Goal: Task Accomplishment & Management: Manage account settings

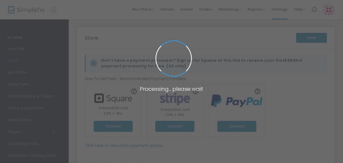
type input "[URL]"
radio input "true"
radio input "false"
radio input "true"
type input "TaylorReunion"
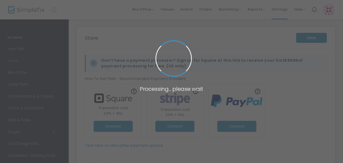
type input "2813826570"
type input "(UTC-06:00) Central Time ([GEOGRAPHIC_DATA] & [GEOGRAPHIC_DATA])"
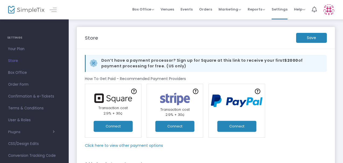
click at [119, 128] on button "Connect" at bounding box center [112, 126] width 39 height 11
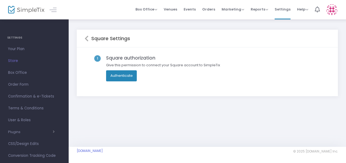
click at [124, 76] on button "Authenticate" at bounding box center [121, 75] width 31 height 11
click at [125, 77] on button "Authenticate" at bounding box center [121, 75] width 31 height 11
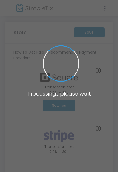
type input "[URL]"
radio input "true"
radio input "false"
radio input "true"
type input "TaylorReunion"
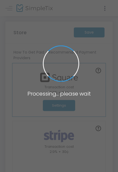
type input "2813826570"
type input "(UTC-06:00) Central Time ([GEOGRAPHIC_DATA] & [GEOGRAPHIC_DATA])"
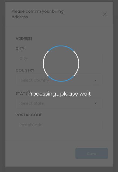
type input "United States"
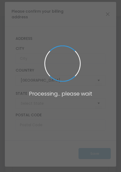
type input "Texas"
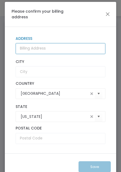
click at [69, 49] on input "Address" at bounding box center [61, 48] width 90 height 11
type input "1605 New York Avenue"
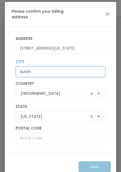
type input "Austin"
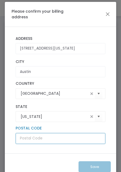
click at [45, 141] on input "text" at bounding box center [61, 138] width 90 height 11
type input "78702"
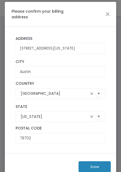
click at [88, 167] on button "Save" at bounding box center [95, 166] width 32 height 11
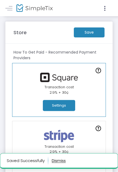
click at [62, 161] on button "button" at bounding box center [59, 161] width 14 height 9
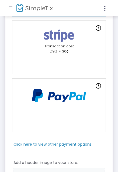
scroll to position [102, 0]
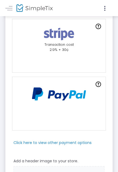
click at [86, 143] on m-panel-subtitle "Click here to view other payment options" at bounding box center [52, 143] width 78 height 6
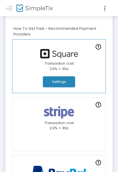
scroll to position [9, 0]
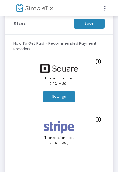
click at [59, 71] on img at bounding box center [58, 68] width 43 height 9
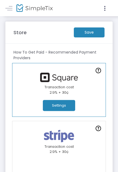
click at [57, 108] on button "Settings" at bounding box center [59, 105] width 32 height 11
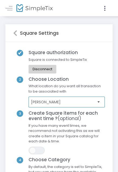
click at [59, 106] on kendo-dropdownlist "Sangita S. Agrawal" at bounding box center [67, 102] width 77 height 11
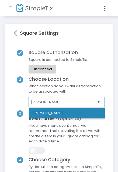
click at [59, 106] on kendo-dropdownlist "Sangita S. Agrawal" at bounding box center [67, 102] width 77 height 11
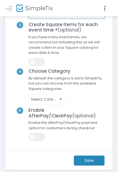
scroll to position [91, 0]
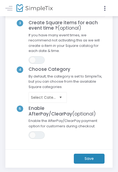
click at [78, 161] on m-button "Save" at bounding box center [89, 159] width 31 height 10
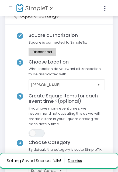
scroll to position [0, 0]
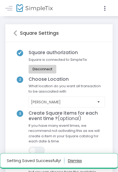
click at [16, 34] on icon at bounding box center [15, 33] width 4 height 6
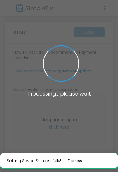
type input "[URL]"
radio input "true"
radio input "false"
radio input "true"
type input "Sangita S. Agrawal"
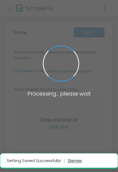
type input "2813826570"
type input "(UTC-06:00) Central Time ([GEOGRAPHIC_DATA] & [GEOGRAPHIC_DATA])"
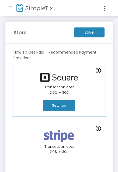
click at [94, 29] on m-button "Save" at bounding box center [89, 32] width 31 height 10
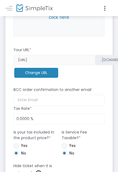
scroll to position [357, 0]
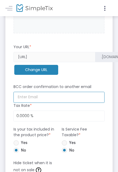
click at [86, 98] on input at bounding box center [58, 97] width 91 height 11
type input "[EMAIL_ADDRESS][DOMAIN_NAME]"
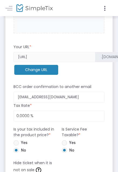
click at [17, 144] on span at bounding box center [15, 142] width 5 height 5
click at [16, 146] on input "Yes" at bounding box center [16, 146] width 0 height 0
radio input "true"
click at [69, 132] on m-panel-subtitle "Is Service Fee Taxable? *" at bounding box center [83, 132] width 43 height 11
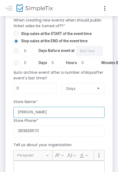
click at [48, 112] on input "Sangita S. Agrawal" at bounding box center [58, 112] width 91 height 11
drag, startPoint x: 55, startPoint y: 112, endPoint x: -6, endPoint y: 112, distance: 60.6
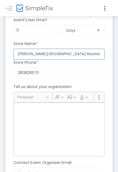
scroll to position [596, 0]
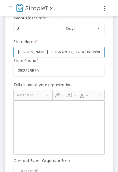
type input "Taylor High School Reunion 2025"
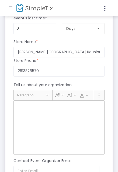
click at [42, 111] on div "Rich Text Editor, main" at bounding box center [58, 128] width 91 height 54
click at [29, 107] on p "Rich Text Editor, main" at bounding box center [59, 106] width 86 height 5
click at [46, 84] on m-panel-subtitle "Tell us about your organization" at bounding box center [42, 85] width 58 height 6
click at [40, 128] on div "Rich Text Editor, main" at bounding box center [58, 128] width 91 height 54
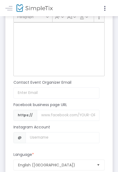
scroll to position [675, 0]
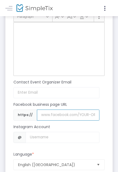
click at [48, 115] on input "Username" at bounding box center [68, 115] width 62 height 11
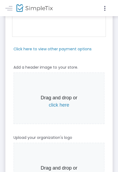
scroll to position [195, 0]
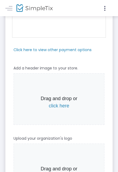
click at [61, 107] on span "click here" at bounding box center [59, 105] width 20 height 5
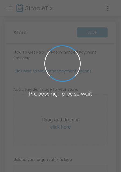
type input "[URL]"
type input "taylorhighschoolreunion2005@gmail.com"
radio input "true"
radio input "false"
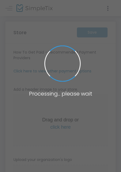
radio input "true"
type input "Taylor High School Reunion 2025"
type input "2813826570"
type input "taylorhighschoolreunion2025@gmail.com"
type input "(UTC-06:00) Central Time ([GEOGRAPHIC_DATA] & [GEOGRAPHIC_DATA])"
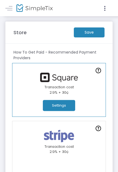
click at [88, 34] on m-button "Save" at bounding box center [89, 32] width 31 height 10
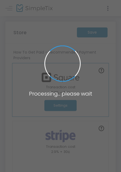
type input "[URL]"
type input "taylorhighschoolreunion2005@gmail.com"
radio input "true"
radio input "false"
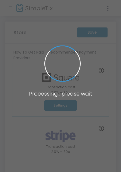
radio input "true"
type input "Sangita S. Agrawal"
type input "2813826570"
type input "taylorhighschoolreunion2025@gmail.com"
type input "(UTC-06:00) Central Time ([GEOGRAPHIC_DATA] & [GEOGRAPHIC_DATA])"
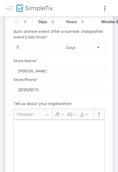
scroll to position [646, 0]
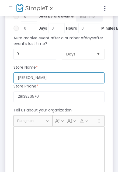
drag, startPoint x: 55, startPoint y: 77, endPoint x: 8, endPoint y: 72, distance: 48.0
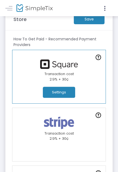
scroll to position [0, 0]
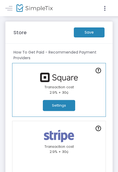
type input "[PERSON_NAME]"
click at [65, 103] on button "Settings" at bounding box center [59, 105] width 32 height 11
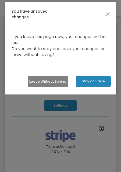
click at [88, 76] on button "Stay on Page" at bounding box center [93, 81] width 35 height 11
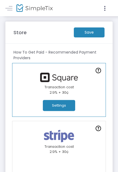
click at [89, 33] on m-button "Save" at bounding box center [89, 32] width 31 height 10
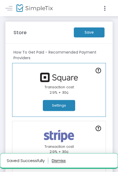
click at [75, 52] on m-panel-subtitle "How To Get Paid - Recommended Payment Providers" at bounding box center [58, 55] width 91 height 11
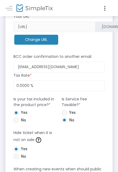
scroll to position [462, 0]
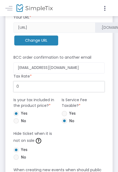
click at [39, 89] on input "0" at bounding box center [59, 87] width 91 height 10
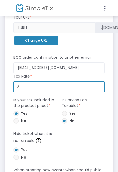
type input "0.0000 %"
click at [45, 101] on m-panel-subtitle "Is your tax included in the product price? *" at bounding box center [34, 102] width 43 height 11
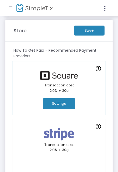
scroll to position [0, 0]
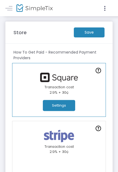
click at [62, 72] on div at bounding box center [59, 76] width 94 height 15
click at [86, 36] on m-button "Save" at bounding box center [89, 32] width 31 height 10
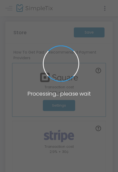
type input "[URL]"
type input "[EMAIL_ADDRESS][DOMAIN_NAME]"
radio input "true"
radio input "false"
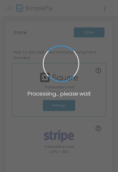
radio input "true"
type input "[PERSON_NAME]"
type input "2813826570"
type input "[EMAIL_ADDRESS][DOMAIN_NAME]"
type input "(UTC-06:00) Central Time ([GEOGRAPHIC_DATA] & [GEOGRAPHIC_DATA])"
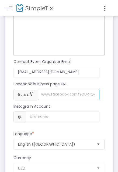
click at [50, 92] on input "Username" at bounding box center [68, 94] width 62 height 11
paste input "[DOMAIN_NAME][URL]"
type input "[DOMAIN_NAME][URL]"
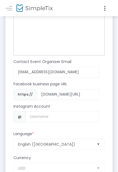
scroll to position [0, 0]
click at [86, 82] on div "Facebook business page URL" at bounding box center [56, 85] width 91 height 8
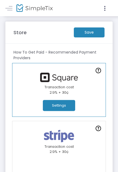
click at [91, 30] on m-button "Save" at bounding box center [89, 32] width 31 height 10
